Goal: Information Seeking & Learning: Learn about a topic

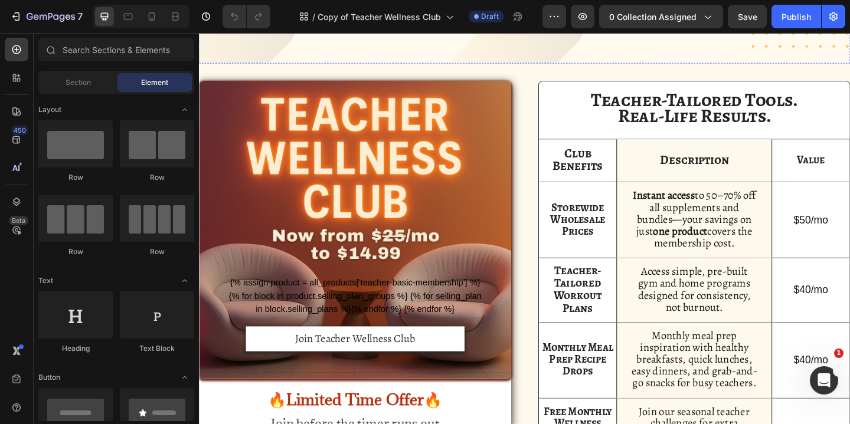
scroll to position [398, 0]
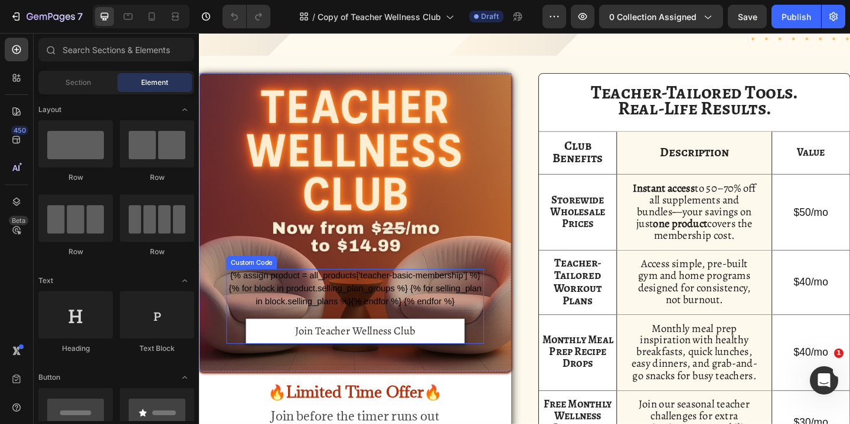
click at [371, 306] on form "{% assign product = all_products['teacher-basic-membership'] %} {% for block in…" at bounding box center [368, 330] width 280 height 81
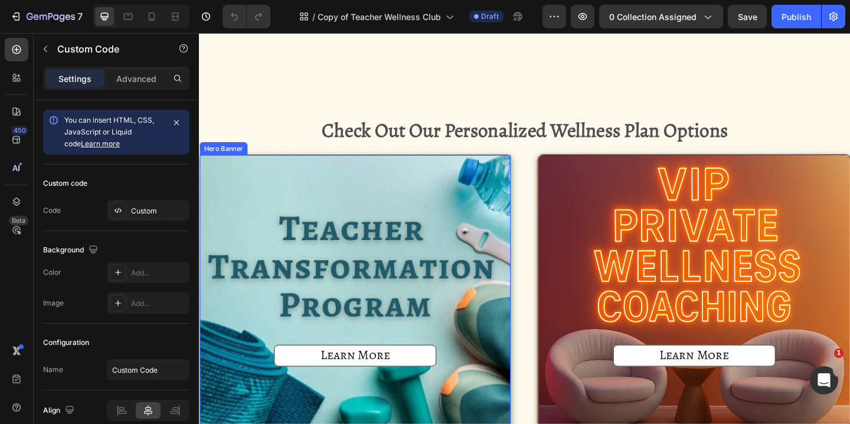
scroll to position [1077, 0]
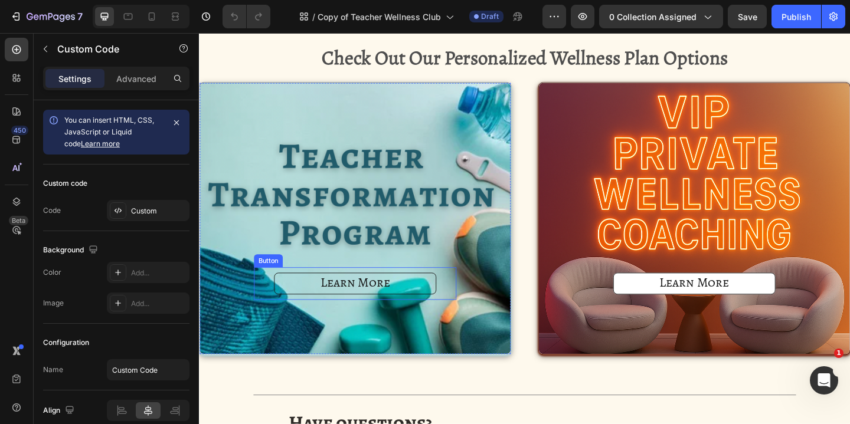
click at [323, 308] on link "Learn More" at bounding box center [368, 306] width 176 height 24
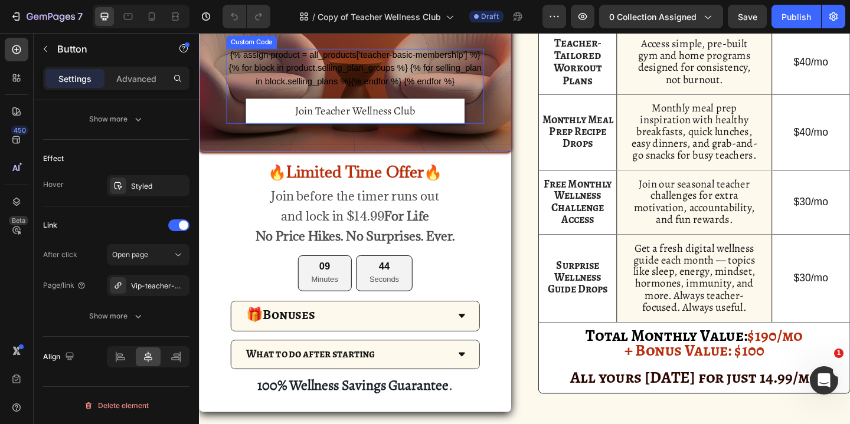
scroll to position [653, 0]
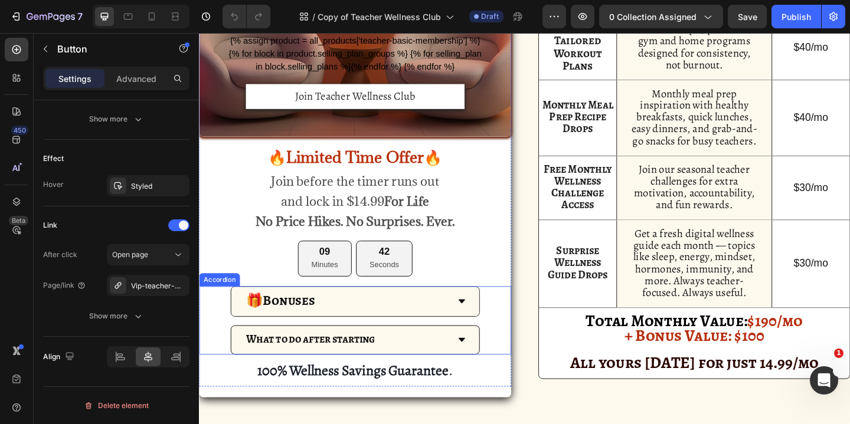
click at [470, 365] on div "What to do after starting" at bounding box center [368, 367] width 269 height 31
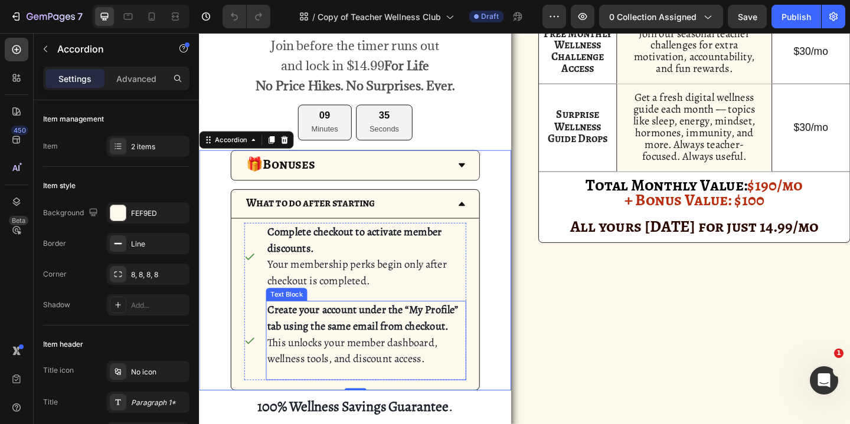
scroll to position [841, 0]
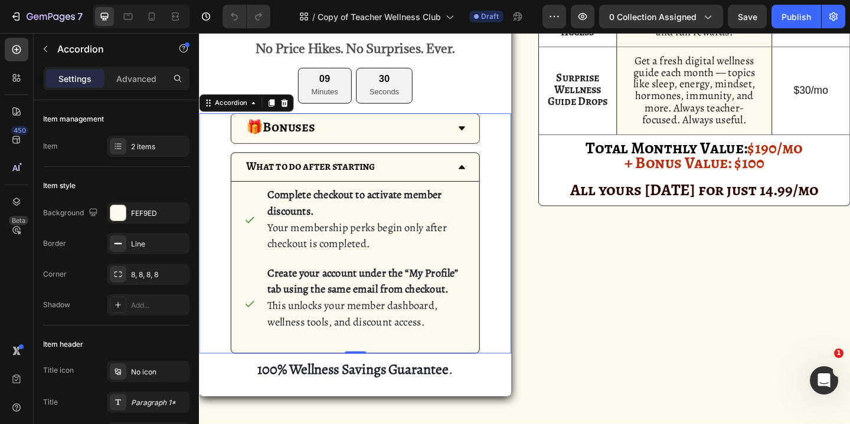
click at [480, 175] on icon at bounding box center [484, 178] width 9 height 9
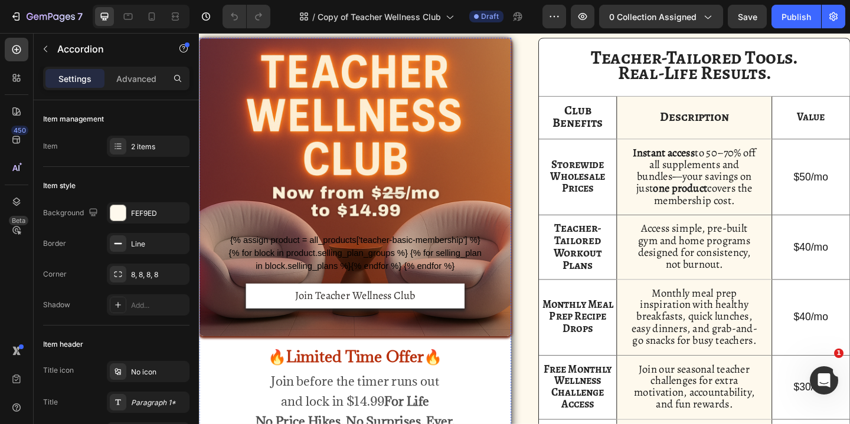
scroll to position [395, 0]
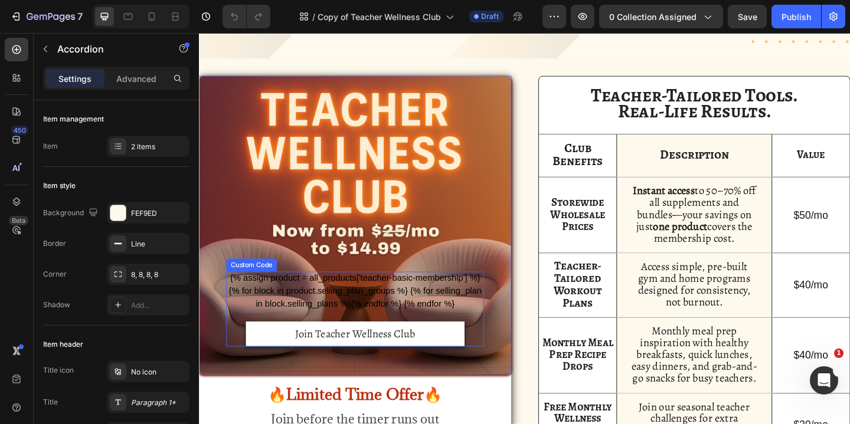
click at [453, 304] on form "{% assign product = all_products['teacher-basic-membership'] %} {% for block in…" at bounding box center [368, 333] width 280 height 81
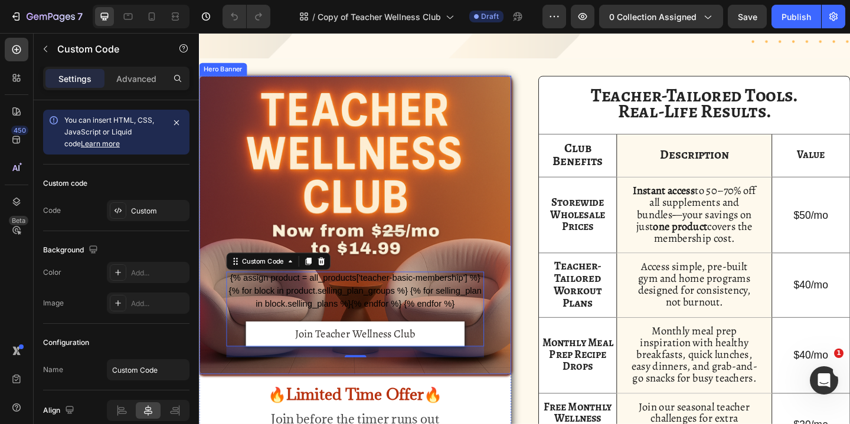
scroll to position [420, 0]
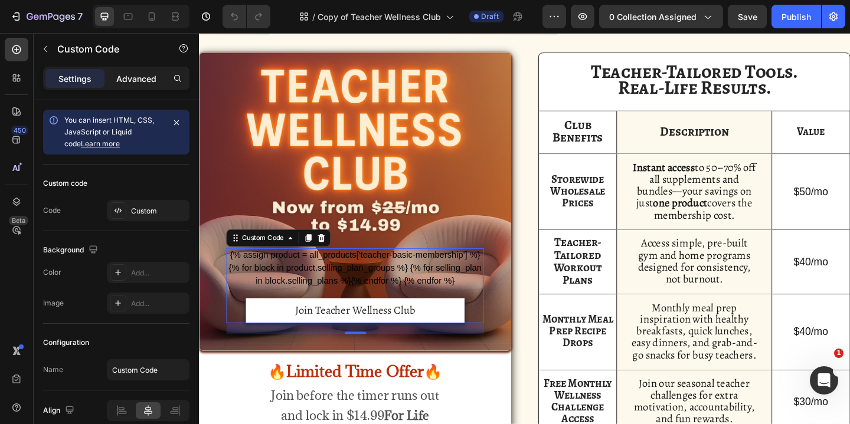
click at [130, 77] on p "Advanced" at bounding box center [136, 79] width 40 height 12
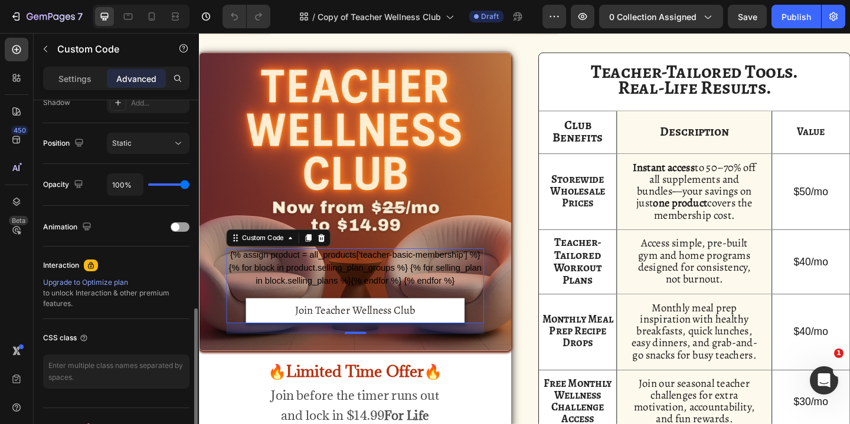
scroll to position [430, 0]
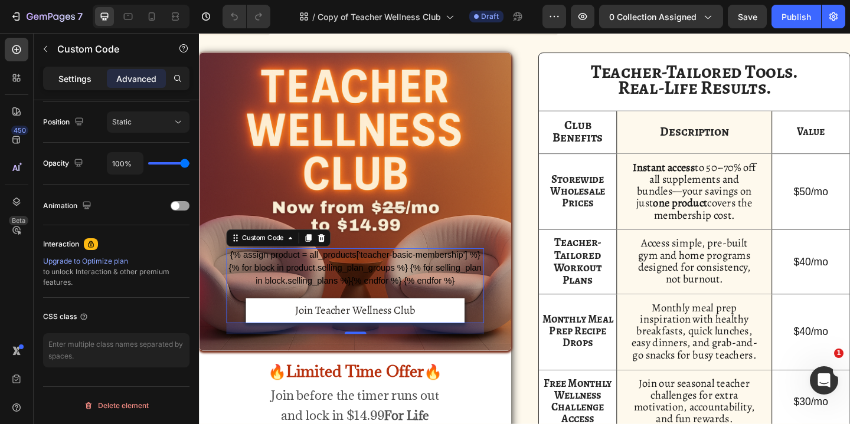
click at [79, 80] on p "Settings" at bounding box center [74, 79] width 33 height 12
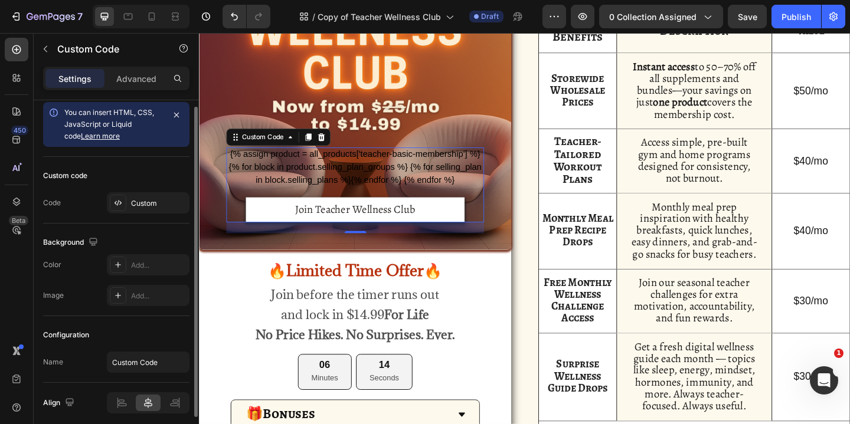
scroll to position [6, 0]
click at [134, 202] on div "Custom" at bounding box center [158, 204] width 55 height 11
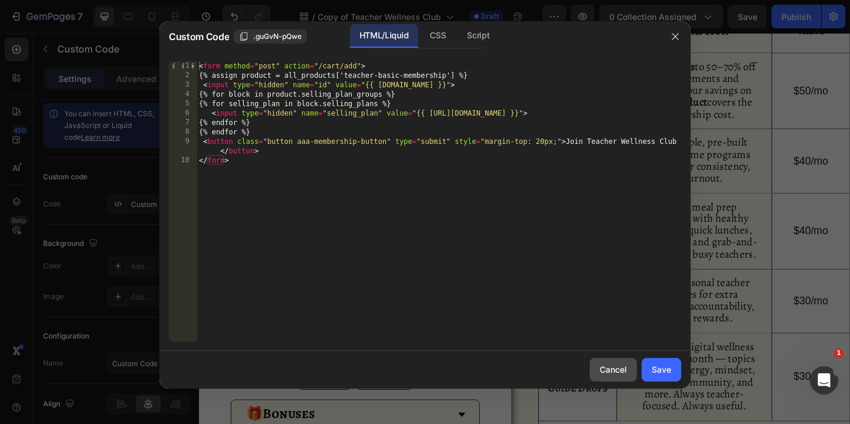
click at [625, 371] on div "Cancel" at bounding box center [612, 369] width 27 height 12
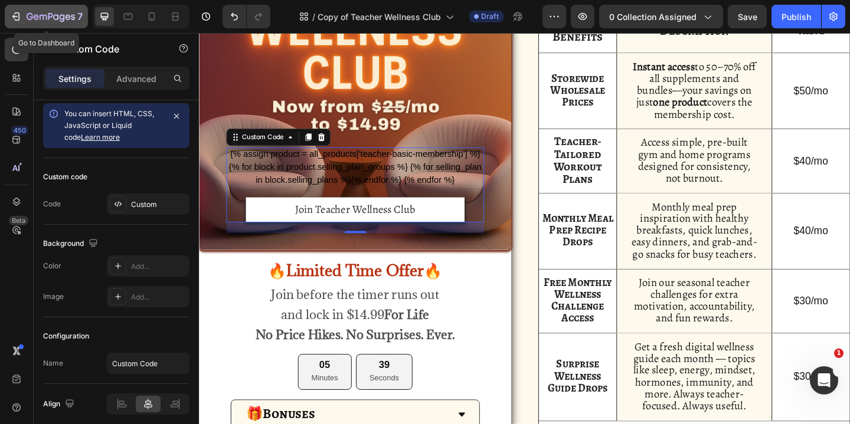
click at [55, 16] on icon "button" at bounding box center [51, 17] width 48 height 10
